Goal: Transaction & Acquisition: Purchase product/service

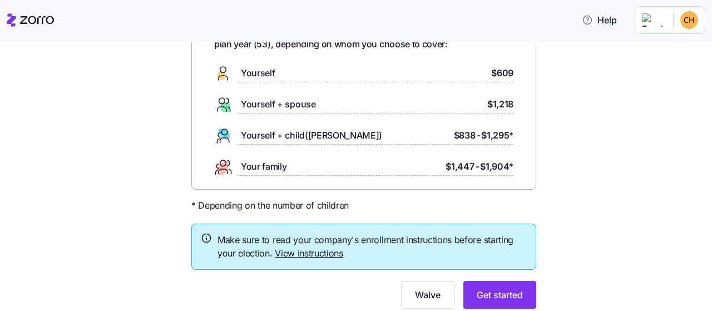
scroll to position [118, 0]
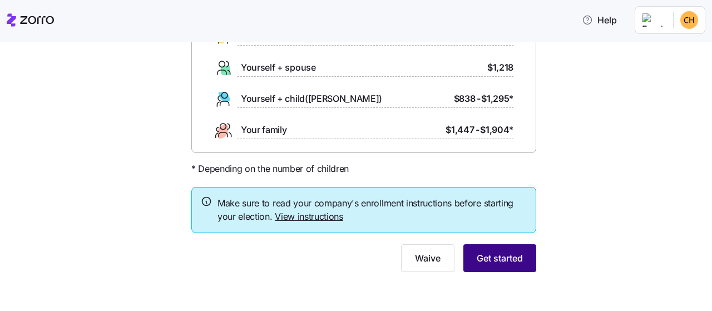
click at [526, 265] on button "Get started" at bounding box center [500, 258] width 73 height 28
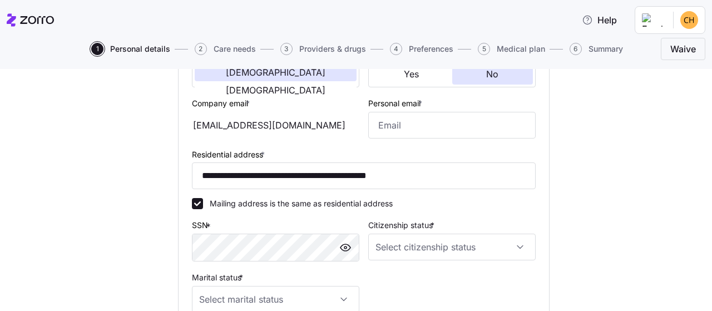
scroll to position [258, 0]
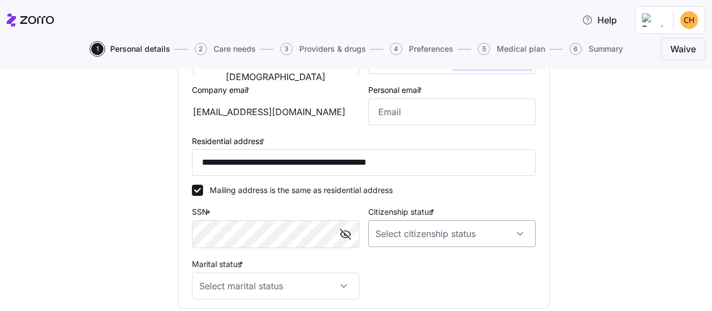
click at [412, 237] on input "Citizenship status *" at bounding box center [451, 233] width 167 height 27
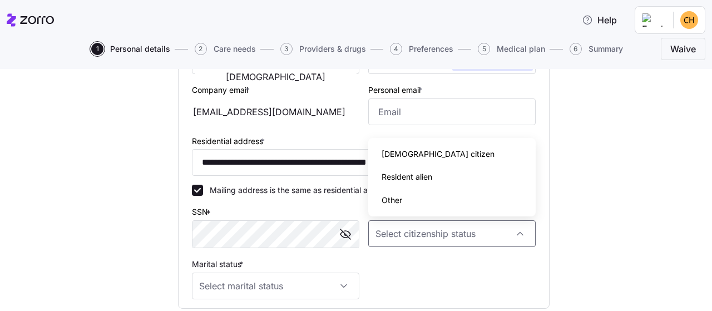
click at [417, 150] on span "[DEMOGRAPHIC_DATA] citizen" at bounding box center [438, 154] width 113 height 12
type input "[DEMOGRAPHIC_DATA] citizen"
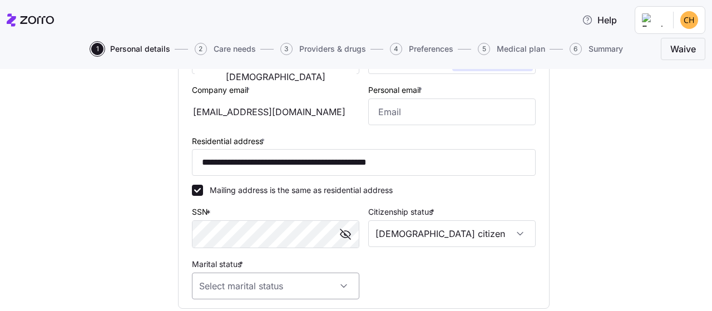
click at [262, 284] on input "Marital status *" at bounding box center [275, 286] width 167 height 27
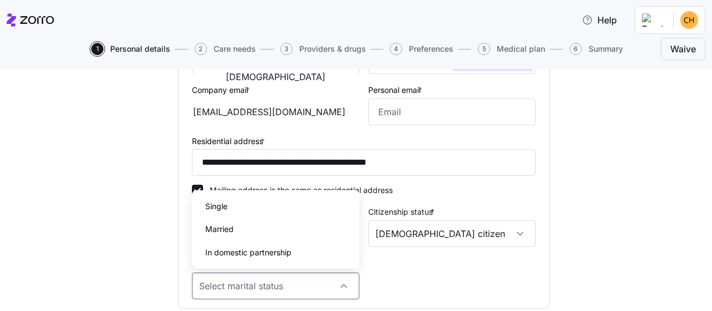
click at [247, 231] on div "Married" at bounding box center [275, 229] width 159 height 23
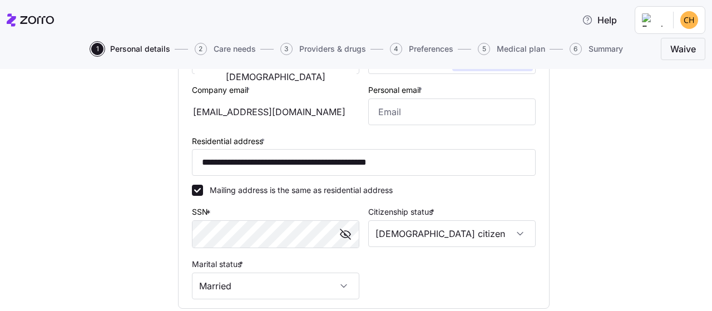
type input "Married"
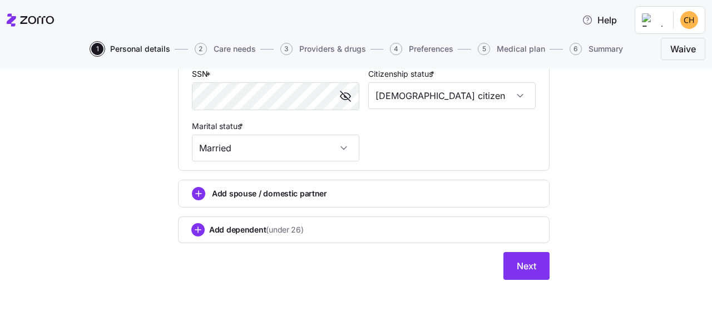
scroll to position [405, 0]
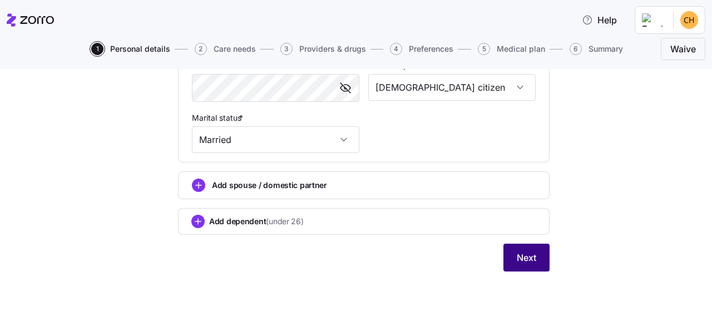
click at [514, 255] on button "Next" at bounding box center [527, 258] width 46 height 28
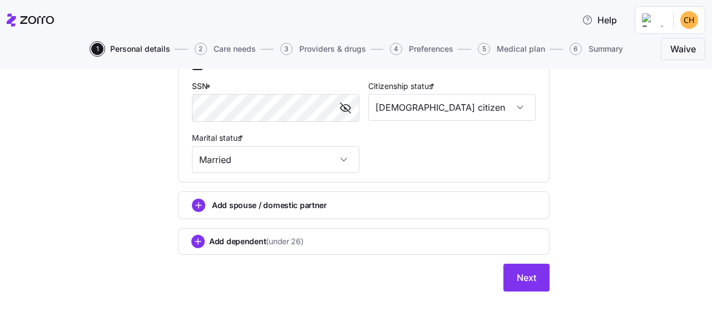
scroll to position [425, 0]
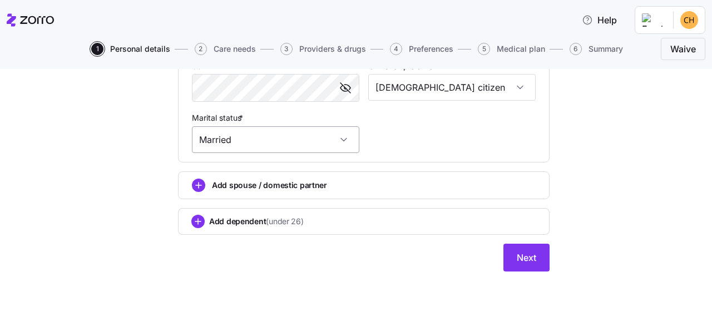
click at [342, 140] on input "Married" at bounding box center [275, 139] width 167 height 27
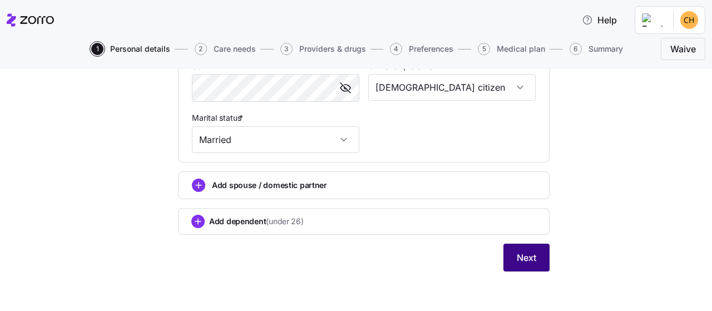
click at [530, 265] on button "Next" at bounding box center [527, 258] width 46 height 28
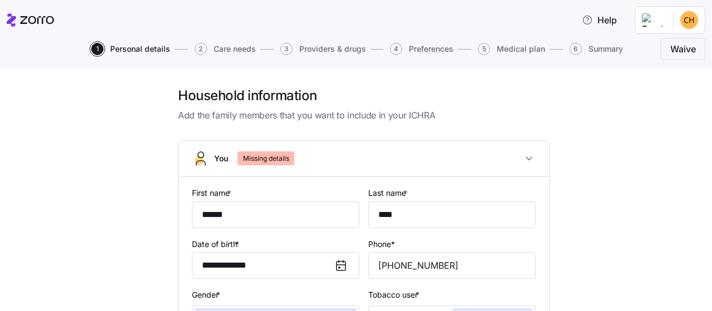
scroll to position [0, 0]
click at [252, 159] on span "Missing details" at bounding box center [266, 158] width 46 height 14
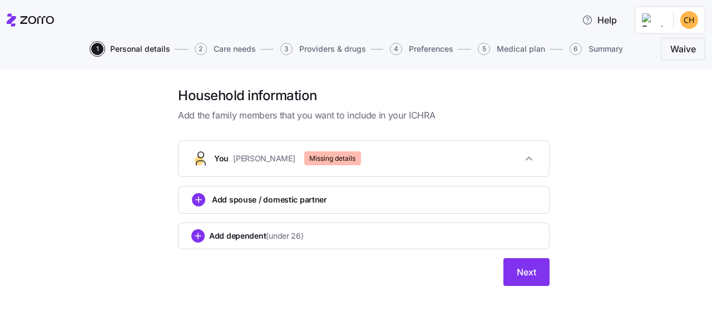
click at [297, 202] on span "Add spouse / domestic partner" at bounding box center [269, 199] width 115 height 11
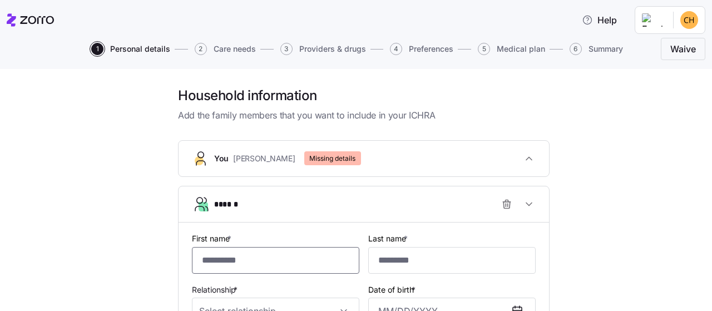
click at [284, 259] on input "First name *" at bounding box center [275, 260] width 167 height 27
type input "******"
click at [398, 263] on input "Last name *" at bounding box center [451, 260] width 167 height 27
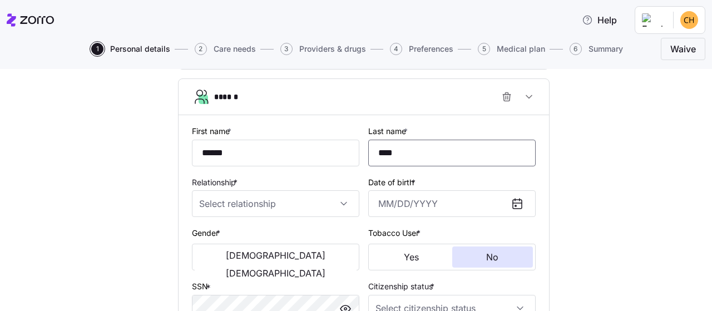
scroll to position [129, 0]
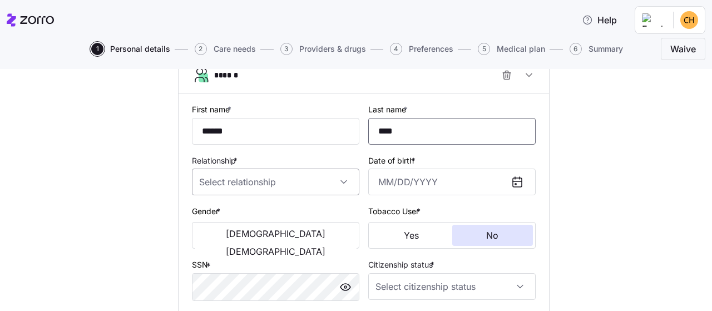
type input "****"
click at [267, 184] on input "Relationship *" at bounding box center [275, 182] width 167 height 27
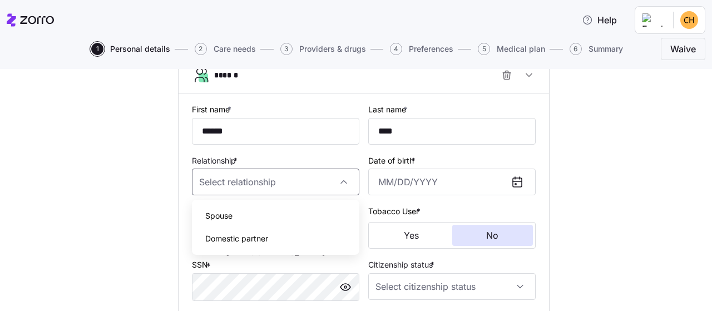
click at [255, 223] on div "Spouse" at bounding box center [275, 215] width 159 height 23
type input "Spouse"
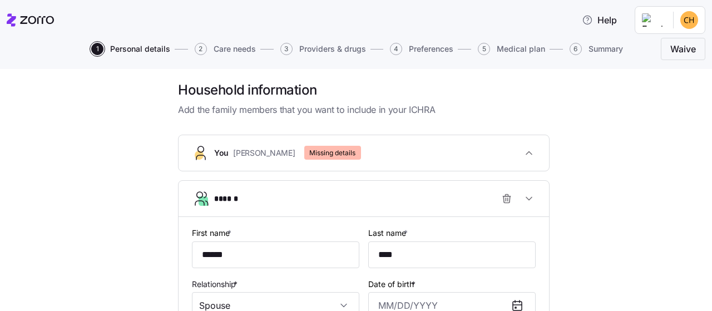
scroll to position [0, 0]
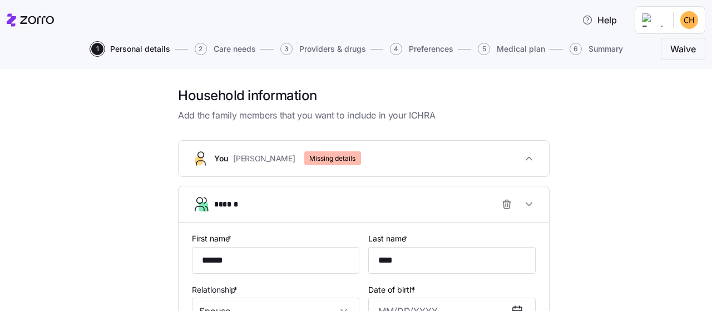
click at [309, 160] on span "Missing details" at bounding box center [332, 158] width 46 height 14
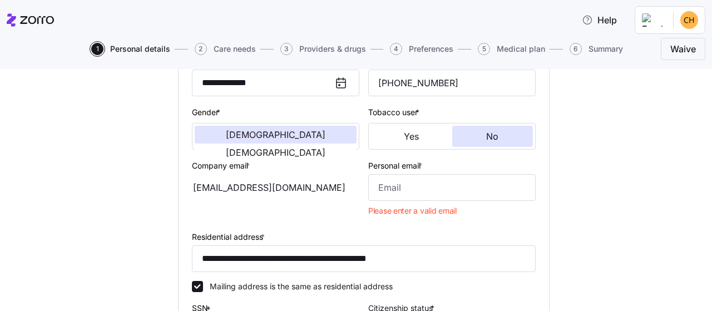
scroll to position [194, 0]
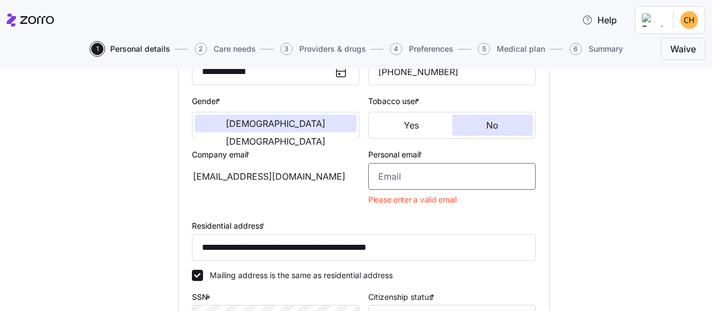
click at [390, 178] on input "Personal email *" at bounding box center [451, 176] width 167 height 27
click at [300, 213] on div "Company email * [EMAIL_ADDRESS][DOMAIN_NAME]" at bounding box center [276, 178] width 176 height 71
click at [410, 178] on input "[PERSON_NAME]" at bounding box center [451, 176] width 167 height 27
type input "chery"
type input "[EMAIL_ADDRESS][DOMAIN_NAME]"
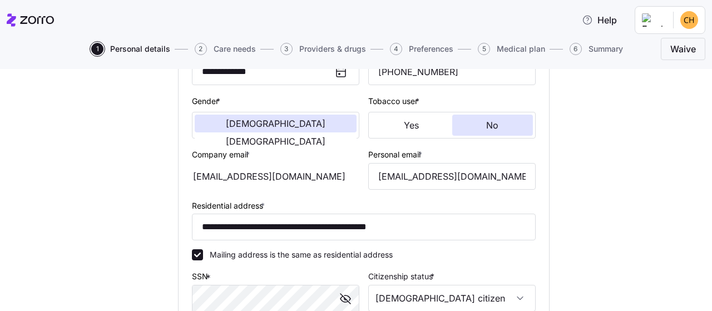
click at [307, 167] on div "[EMAIL_ADDRESS][DOMAIN_NAME]" at bounding box center [275, 176] width 167 height 27
click at [298, 179] on div "[EMAIL_ADDRESS][DOMAIN_NAME]" at bounding box center [275, 176] width 167 height 27
click at [279, 179] on div "[EMAIL_ADDRESS][DOMAIN_NAME]" at bounding box center [275, 176] width 167 height 27
click at [376, 179] on input "[EMAIL_ADDRESS][DOMAIN_NAME]" at bounding box center [451, 176] width 167 height 27
click at [302, 184] on div "[EMAIL_ADDRESS][DOMAIN_NAME]" at bounding box center [275, 176] width 167 height 27
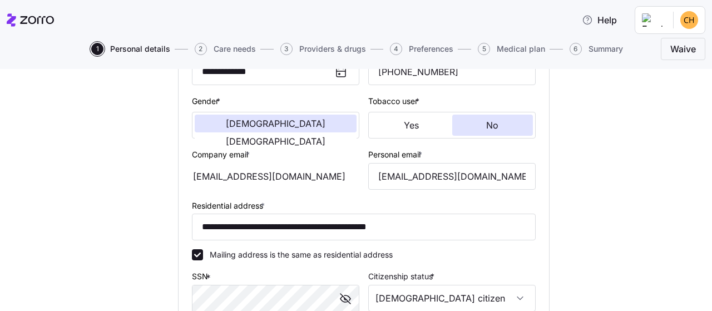
click at [305, 175] on div "[EMAIL_ADDRESS][DOMAIN_NAME]" at bounding box center [275, 176] width 167 height 27
click at [305, 172] on div "[EMAIL_ADDRESS][DOMAIN_NAME]" at bounding box center [275, 176] width 167 height 27
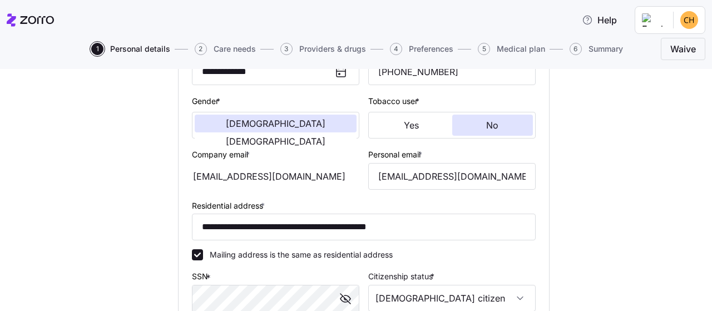
click at [304, 171] on div "[EMAIL_ADDRESS][DOMAIN_NAME]" at bounding box center [275, 176] width 167 height 27
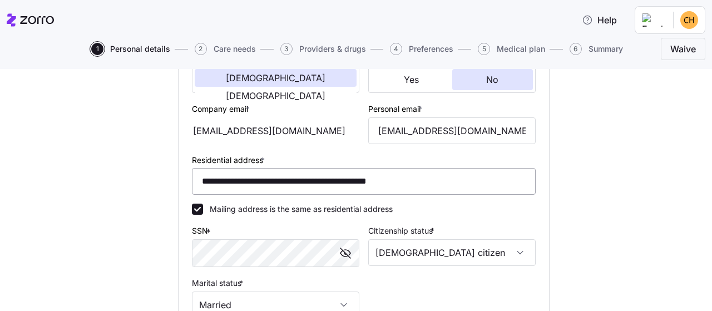
scroll to position [258, 0]
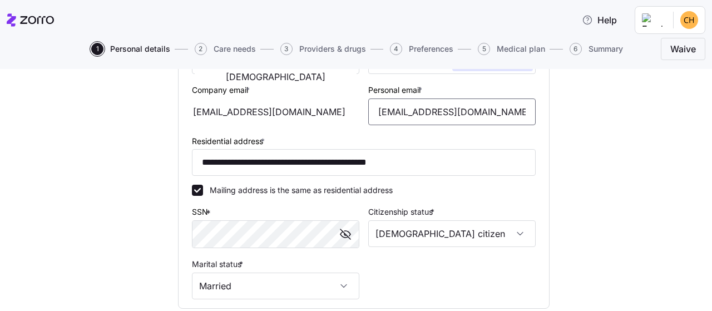
click at [447, 110] on input "[EMAIL_ADDRESS][DOMAIN_NAME]" at bounding box center [451, 111] width 167 height 27
click at [494, 111] on input "[EMAIL_ADDRESS][DOMAIN_NAME]" at bounding box center [451, 111] width 167 height 27
type input "c"
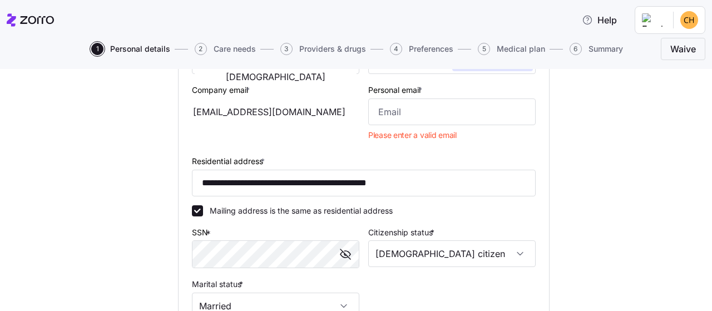
click at [338, 140] on div "Company email * [EMAIL_ADDRESS][DOMAIN_NAME]" at bounding box center [276, 113] width 176 height 71
click at [307, 107] on div "[EMAIL_ADDRESS][DOMAIN_NAME]" at bounding box center [275, 111] width 167 height 27
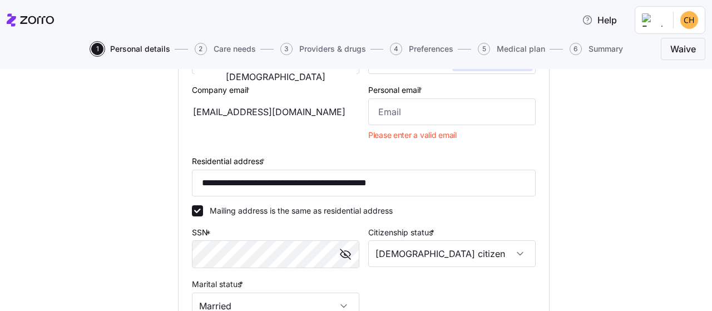
click at [220, 107] on div "[EMAIL_ADDRESS][DOMAIN_NAME]" at bounding box center [275, 111] width 167 height 27
drag, startPoint x: 220, startPoint y: 107, endPoint x: 286, endPoint y: 112, distance: 66.4
click at [225, 109] on div "[EMAIL_ADDRESS][DOMAIN_NAME]" at bounding box center [275, 111] width 167 height 27
click at [395, 110] on input "Personal email *" at bounding box center [451, 111] width 167 height 27
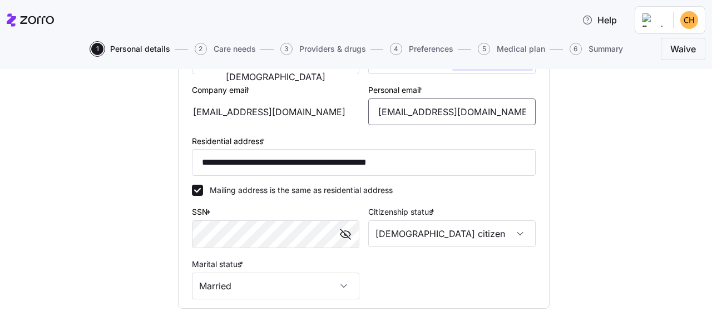
type input "[EMAIL_ADDRESS][DOMAIN_NAME]"
click at [314, 97] on div "Company email * [EMAIL_ADDRESS][DOMAIN_NAME]" at bounding box center [275, 104] width 167 height 42
click at [314, 105] on div "[EMAIL_ADDRESS][DOMAIN_NAME]" at bounding box center [275, 111] width 167 height 27
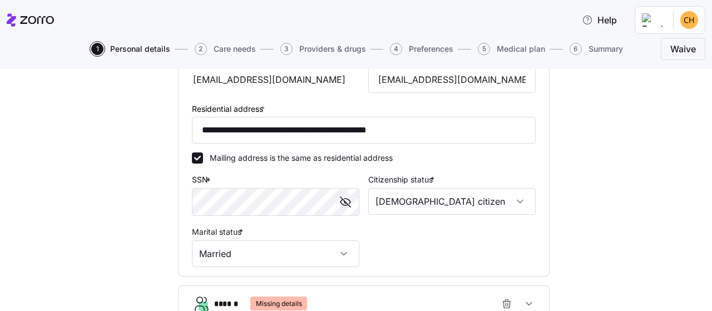
scroll to position [420, 0]
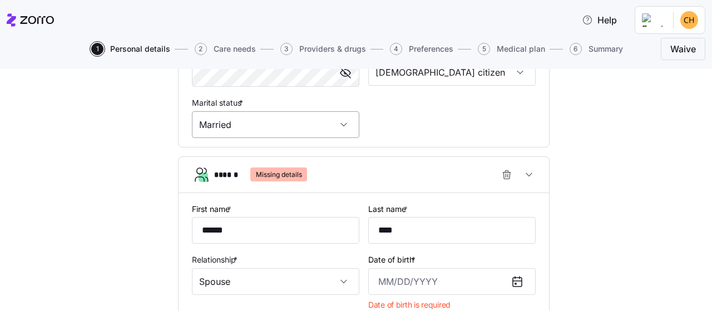
click at [277, 130] on input "Married" at bounding box center [275, 124] width 167 height 27
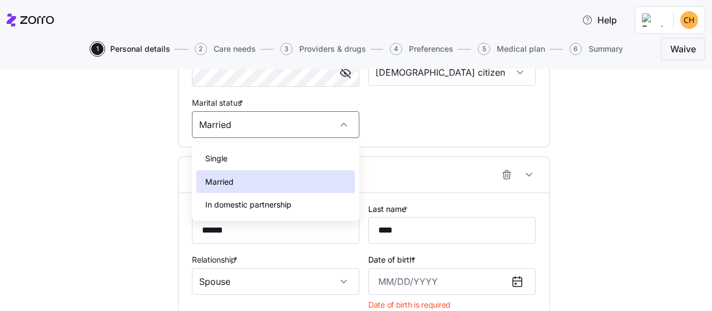
click at [273, 153] on div "Single" at bounding box center [275, 158] width 159 height 23
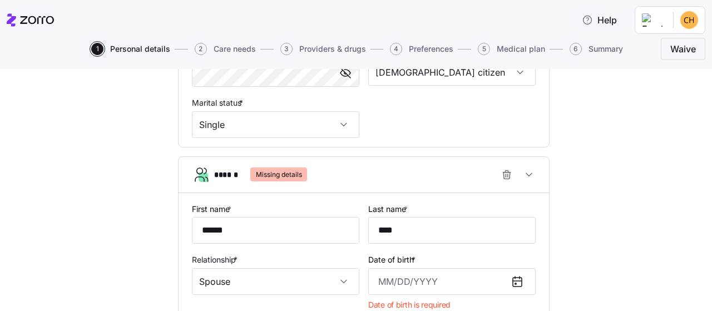
click at [279, 175] on span "Missing details" at bounding box center [279, 174] width 46 height 14
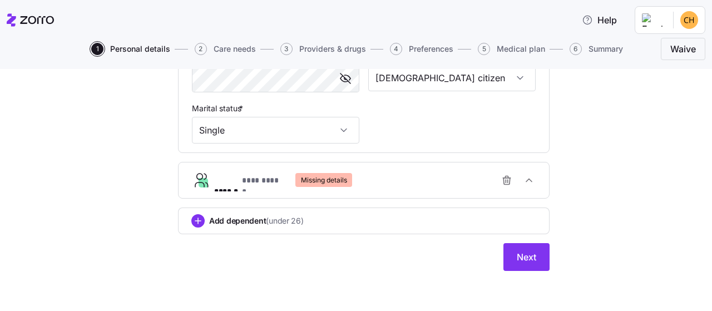
scroll to position [413, 0]
click at [274, 135] on input "Single" at bounding box center [275, 130] width 167 height 27
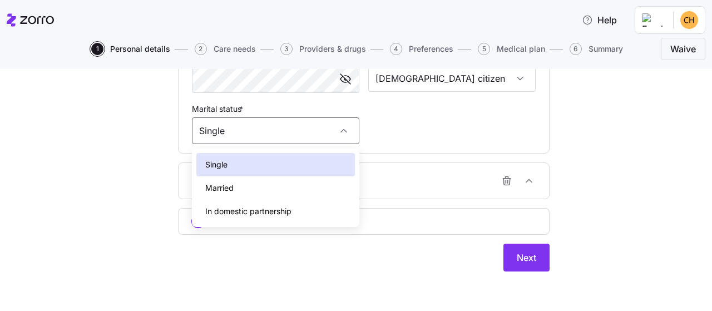
click at [244, 192] on div "Married" at bounding box center [275, 187] width 159 height 23
type input "Married"
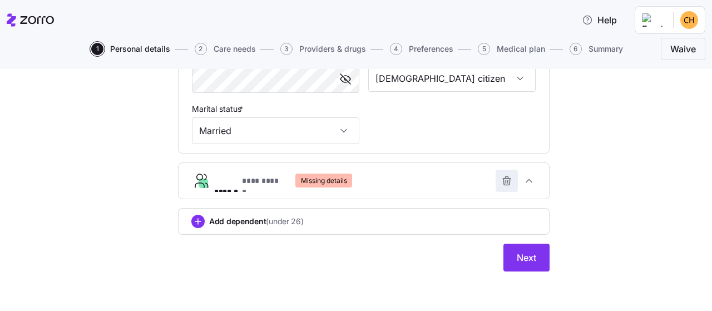
click at [509, 175] on span "button" at bounding box center [506, 180] width 21 height 21
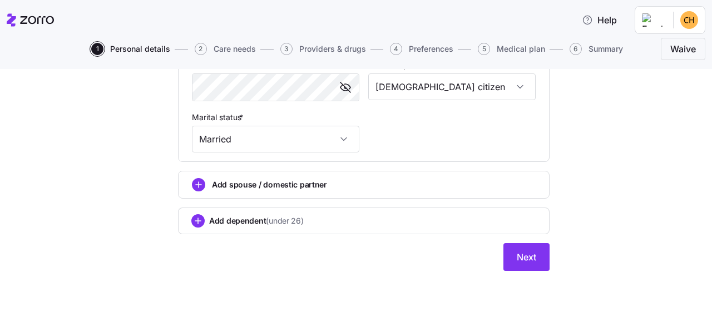
scroll to position [405, 0]
click at [521, 255] on span "Next" at bounding box center [526, 257] width 19 height 13
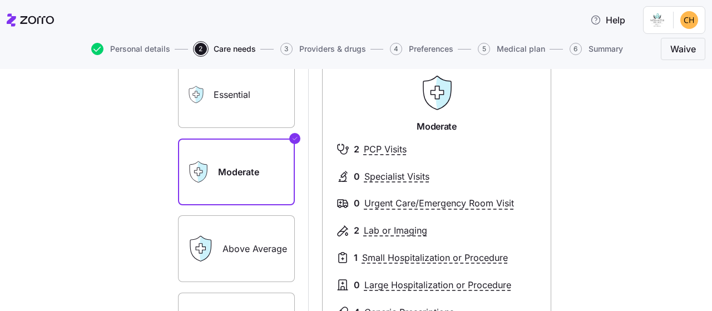
scroll to position [65, 0]
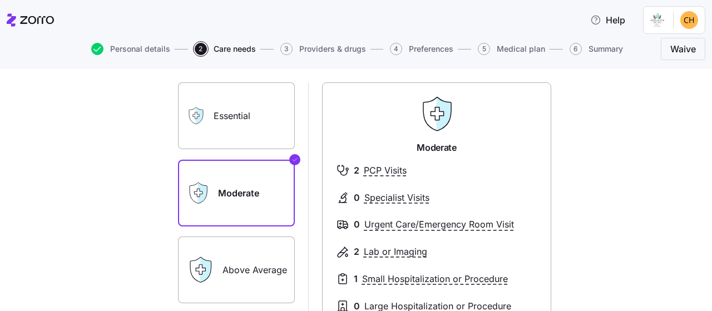
click at [219, 109] on label "Essential" at bounding box center [236, 115] width 117 height 67
click at [0, 0] on input "Essential" at bounding box center [0, 0] width 0 height 0
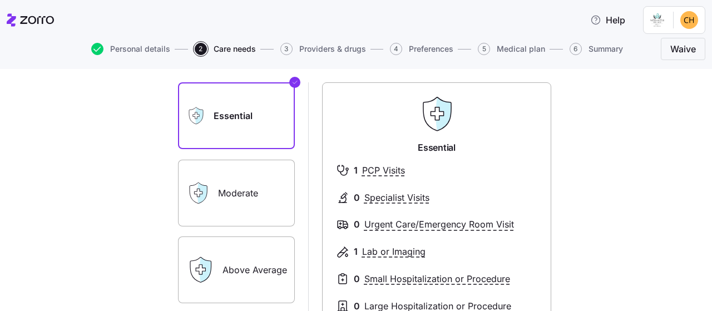
click at [234, 191] on label "Moderate" at bounding box center [236, 193] width 117 height 67
click at [0, 0] on input "Moderate" at bounding box center [0, 0] width 0 height 0
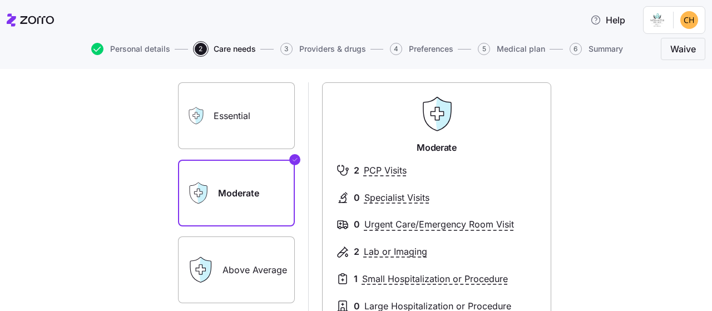
click at [235, 257] on label "Above Average" at bounding box center [236, 269] width 117 height 67
click at [0, 0] on input "Above Average" at bounding box center [0, 0] width 0 height 0
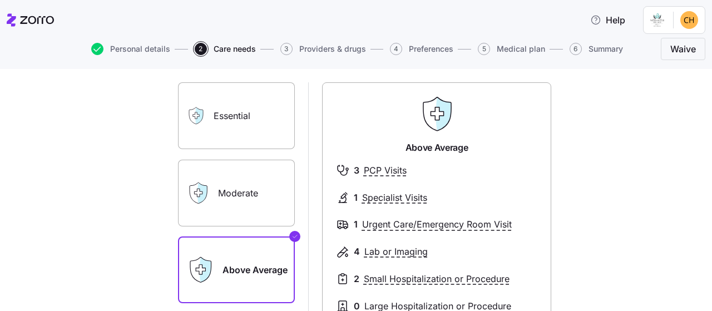
click at [229, 193] on label "Moderate" at bounding box center [236, 193] width 117 height 67
click at [0, 0] on input "Moderate" at bounding box center [0, 0] width 0 height 0
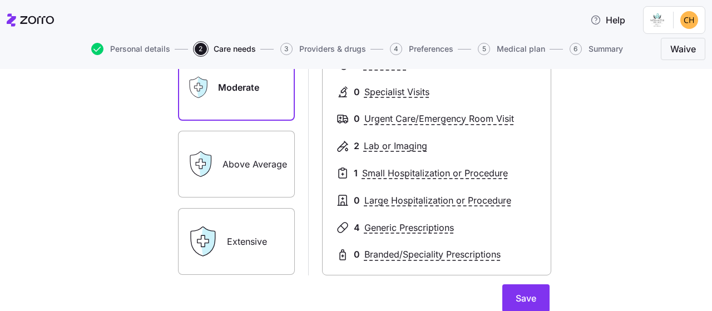
scroll to position [194, 0]
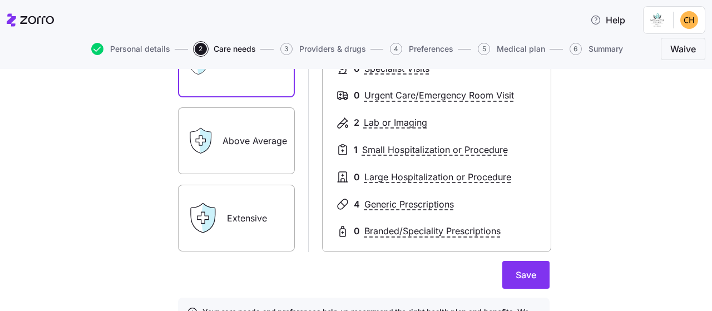
click at [243, 218] on label "Extensive" at bounding box center [236, 218] width 117 height 67
click at [0, 0] on input "Extensive" at bounding box center [0, 0] width 0 height 0
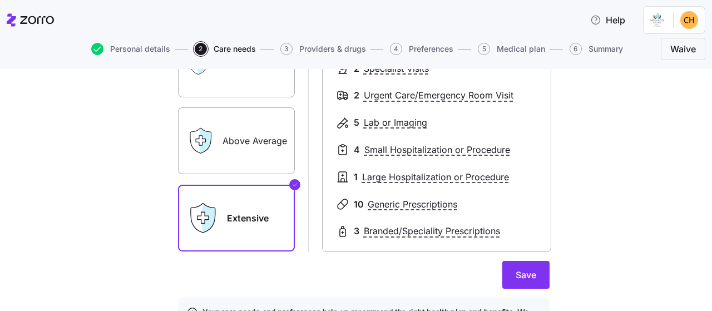
click at [234, 82] on label "Moderate" at bounding box center [236, 64] width 117 height 67
click at [0, 0] on input "Moderate" at bounding box center [0, 0] width 0 height 0
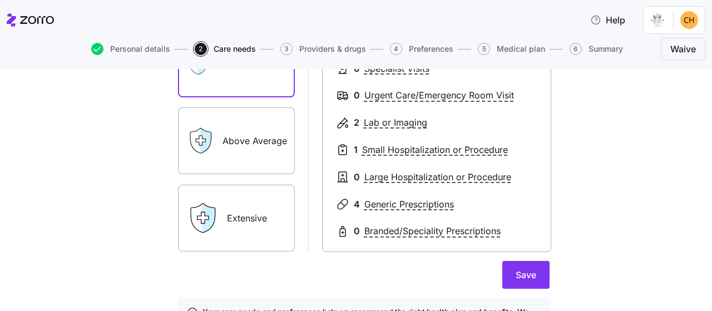
scroll to position [129, 0]
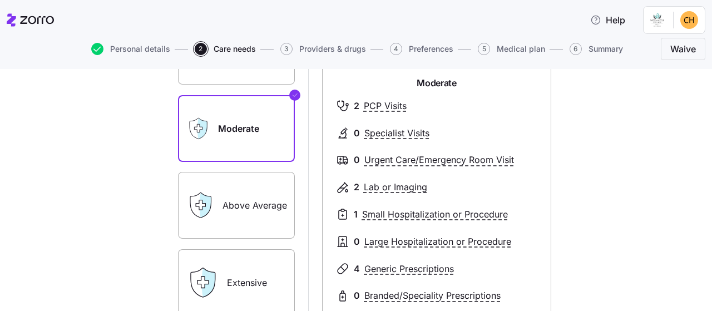
click at [263, 200] on label "Above Average" at bounding box center [236, 205] width 117 height 67
click at [0, 0] on input "Above Average" at bounding box center [0, 0] width 0 height 0
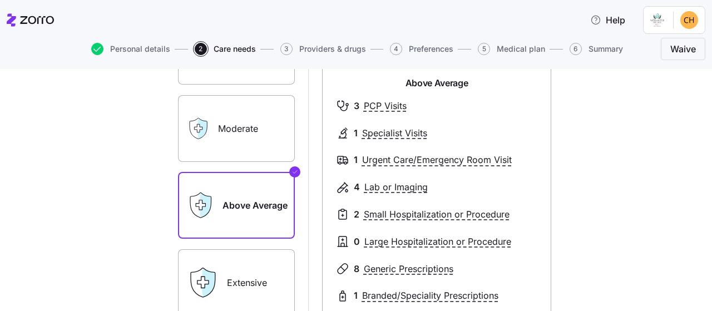
click at [254, 121] on label "Moderate" at bounding box center [236, 128] width 117 height 67
click at [0, 0] on input "Moderate" at bounding box center [0, 0] width 0 height 0
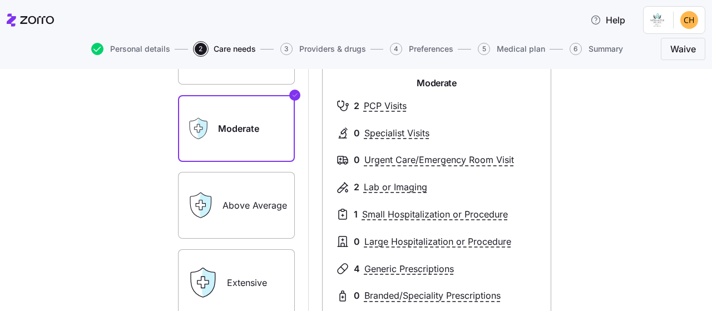
scroll to position [272, 0]
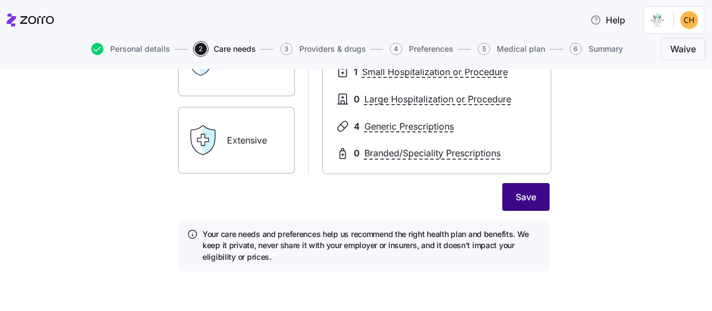
click at [523, 200] on span "Save" at bounding box center [526, 196] width 21 height 13
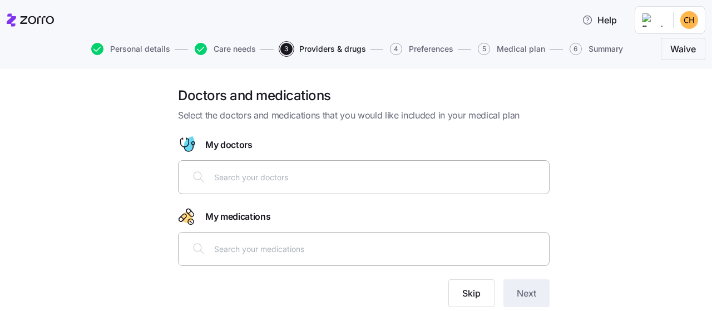
click at [233, 178] on input "text" at bounding box center [378, 177] width 328 height 12
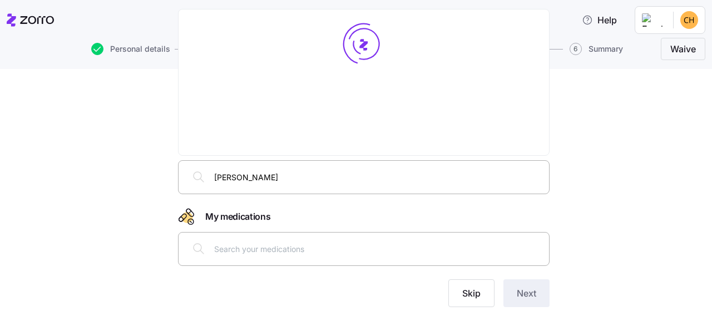
type input "[PERSON_NAME]"
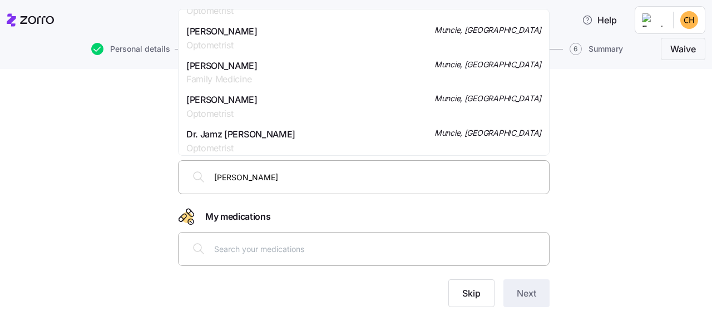
scroll to position [581, 0]
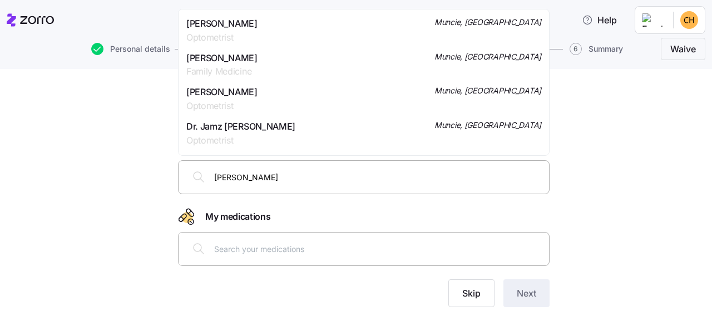
click at [258, 68] on span "Family Medicine" at bounding box center [221, 72] width 71 height 14
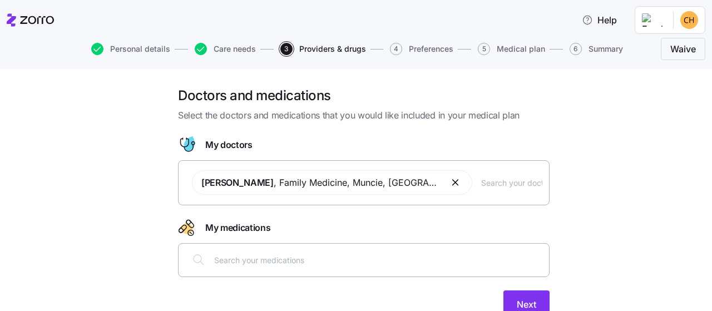
scroll to position [46, 0]
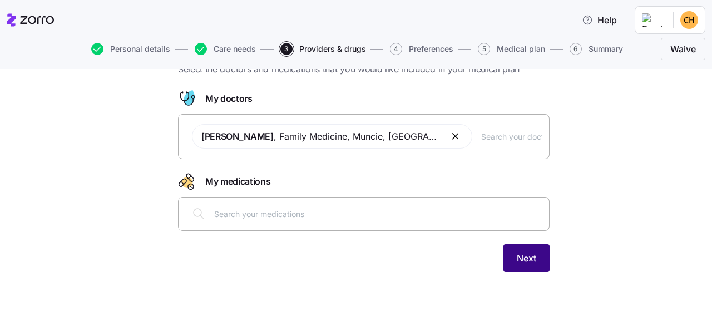
click at [534, 249] on button "Next" at bounding box center [527, 258] width 46 height 28
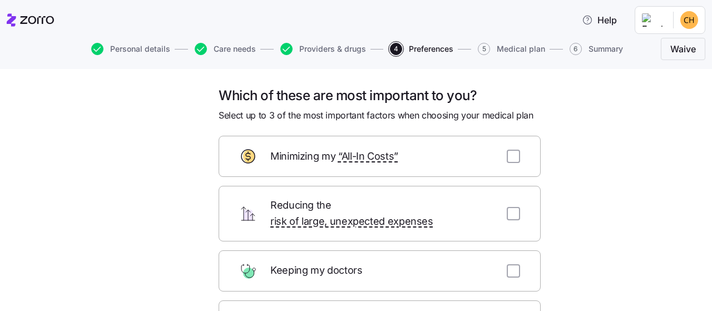
click at [344, 263] on span "Keeping my doctors" at bounding box center [317, 271] width 95 height 16
click at [514, 264] on input "checkbox" at bounding box center [513, 270] width 13 height 13
checkbox input "true"
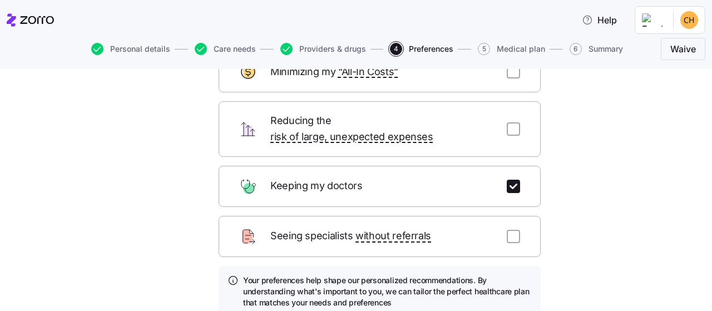
scroll to position [65, 0]
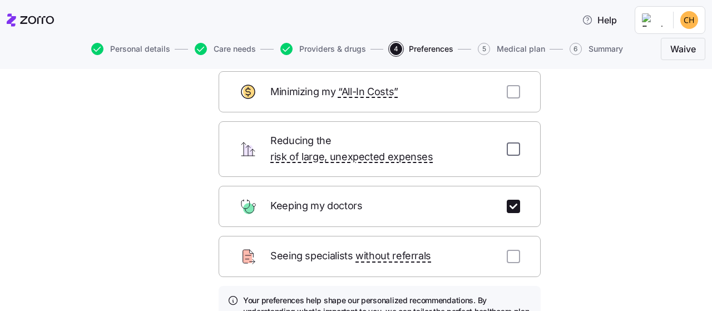
click at [519, 146] on input "checkbox" at bounding box center [513, 148] width 13 height 13
checkbox input "true"
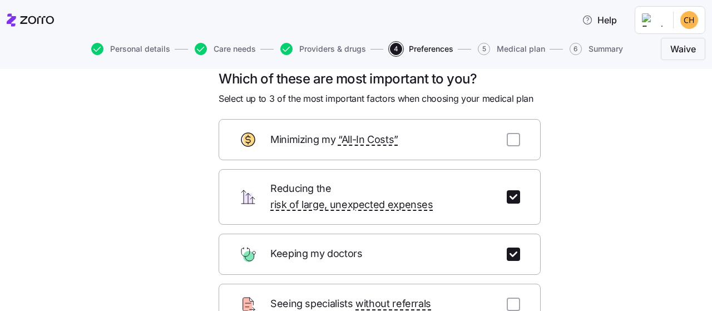
scroll to position [0, 0]
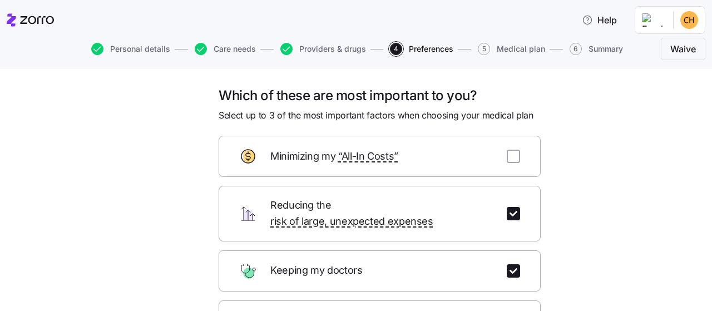
drag, startPoint x: 515, startPoint y: 158, endPoint x: 445, endPoint y: 161, distance: 70.7
click at [516, 158] on input "checkbox" at bounding box center [513, 156] width 13 height 13
checkbox input "true"
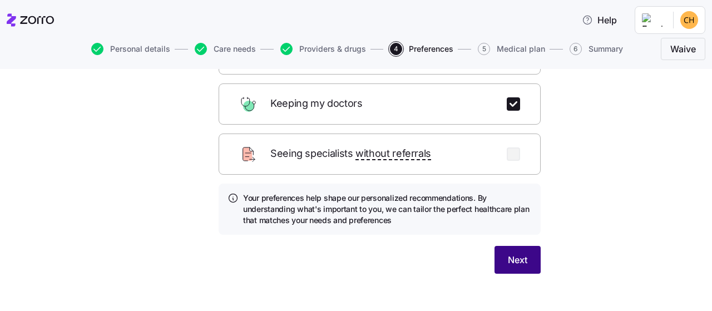
click at [504, 246] on button "Next" at bounding box center [518, 260] width 46 height 28
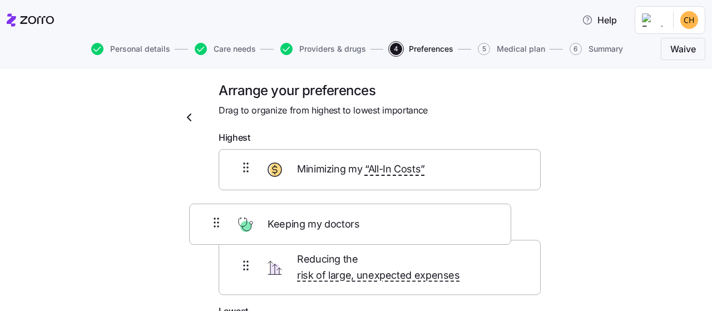
scroll to position [5, 0]
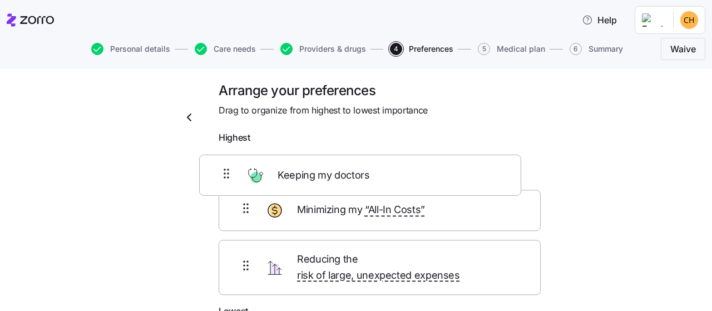
drag, startPoint x: 313, startPoint y: 275, endPoint x: 294, endPoint y: 173, distance: 104.1
click at [294, 173] on div "Minimizing my “All-In Costs” Reducing the risk of large, unexpected expenses Ke…" at bounding box center [380, 226] width 322 height 155
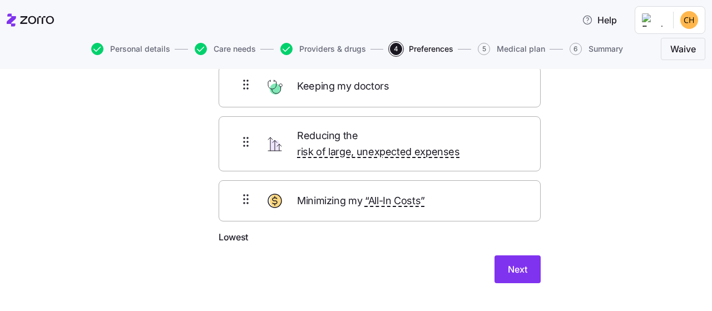
scroll to position [98, 0]
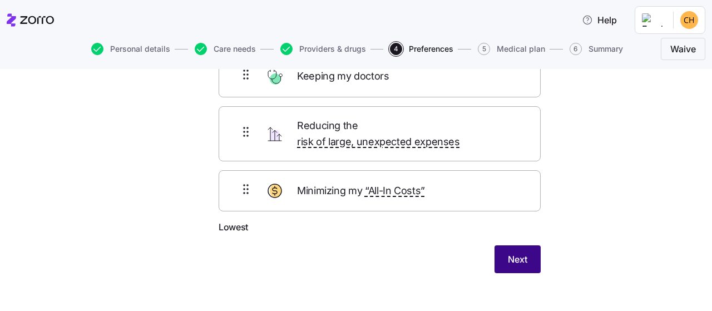
click at [524, 253] on span "Next" at bounding box center [517, 259] width 19 height 13
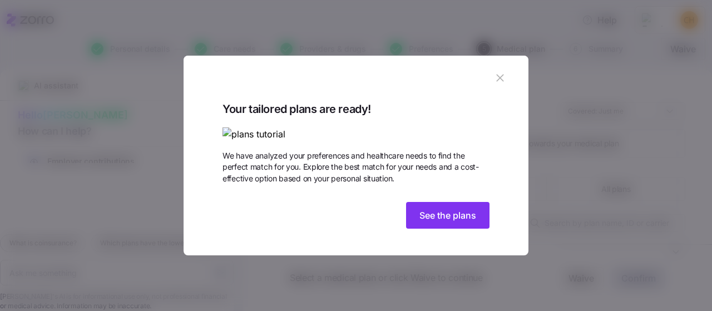
click at [411, 127] on img at bounding box center [356, 134] width 267 height 14
click at [408, 127] on img at bounding box center [356, 134] width 267 height 14
click at [435, 127] on img at bounding box center [356, 134] width 267 height 14
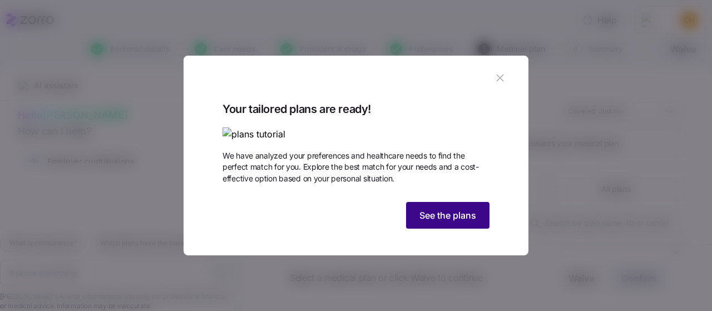
click at [446, 222] on span "See the plans" at bounding box center [448, 215] width 57 height 13
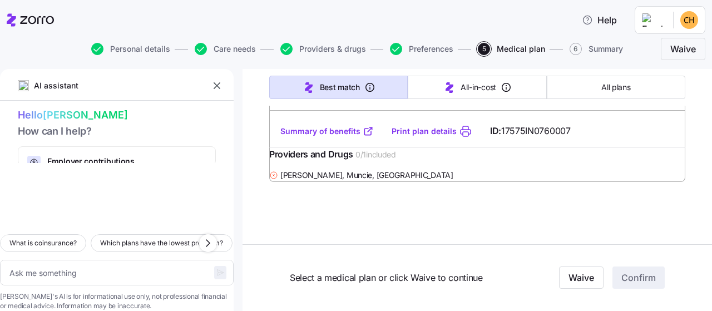
scroll to position [32146, 0]
click at [208, 240] on icon "button" at bounding box center [207, 243] width 3 height 7
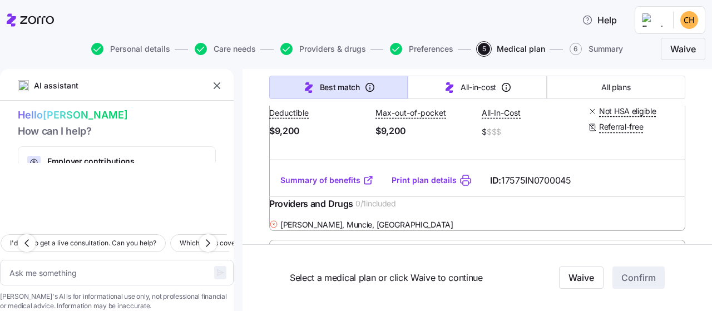
scroll to position [29733, 0]
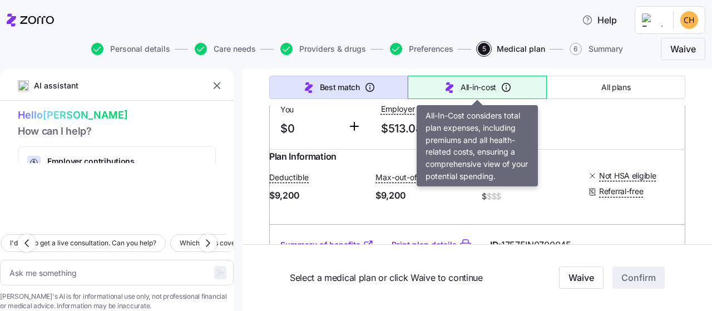
click at [441, 84] on button "All-in-cost" at bounding box center [477, 87] width 139 height 23
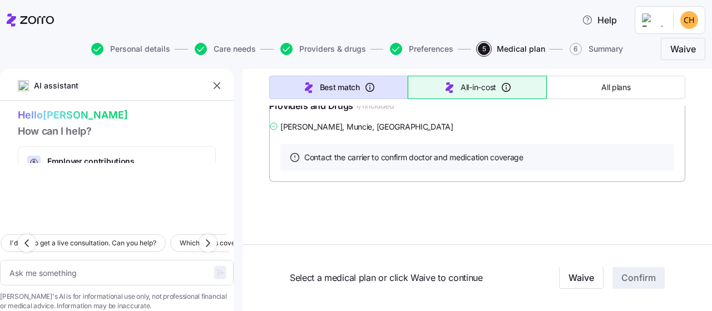
scroll to position [795, 0]
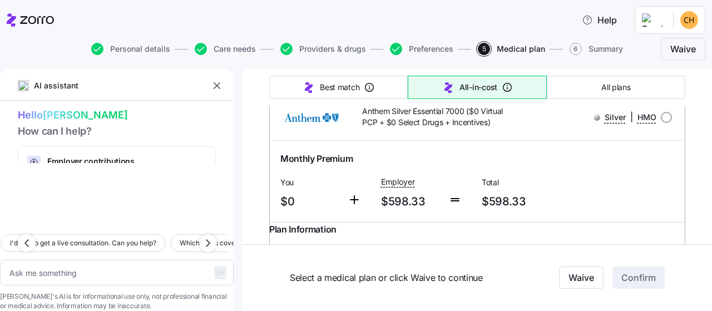
type textarea "x"
type input "Sorted by: All-in-cost"
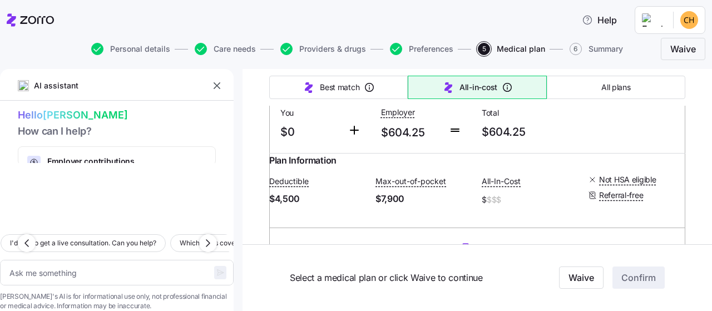
scroll to position [645, 0]
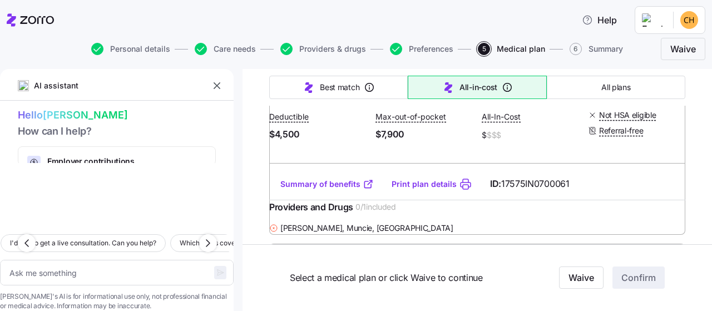
click at [334, 190] on link "Summary of benefits" at bounding box center [326, 184] width 93 height 11
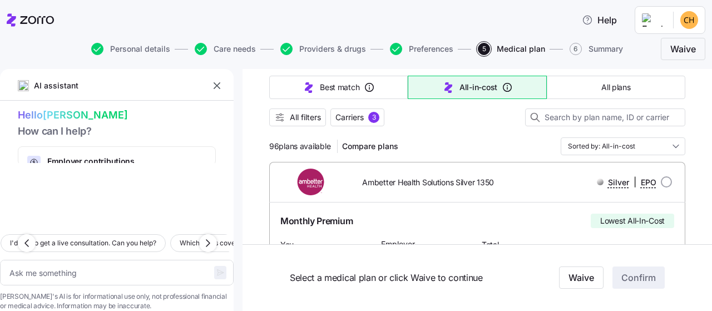
scroll to position [129, 0]
